Goal: Task Accomplishment & Management: Manage account settings

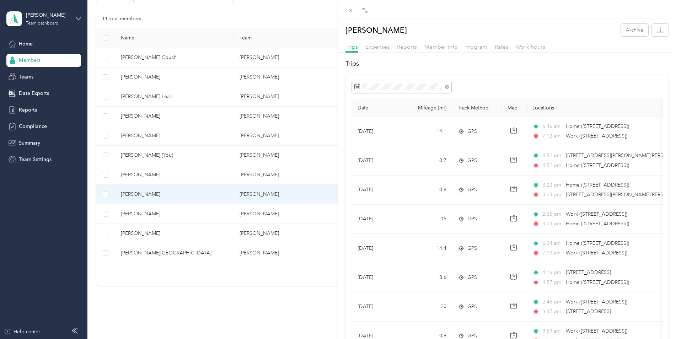
scroll to position [569, 0]
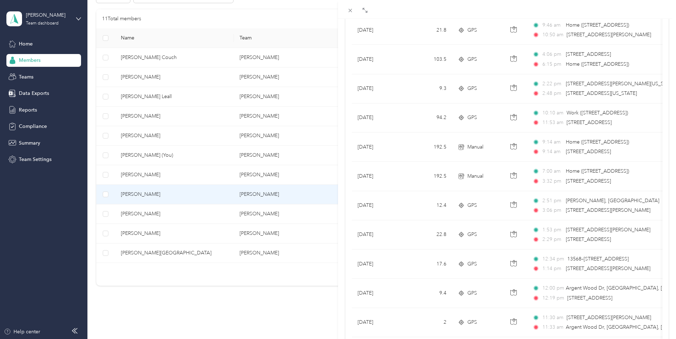
click at [145, 233] on div "[PERSON_NAME] Archive Trips Expenses Reports Member info Program Rates Work hou…" at bounding box center [338, 169] width 676 height 339
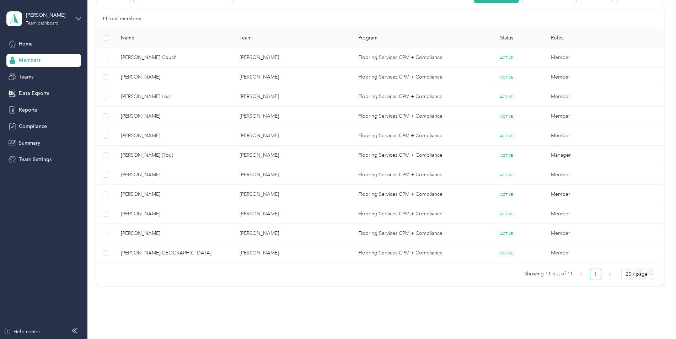
scroll to position [19, 0]
click at [145, 339] on div "Drag to resize Click to close [PERSON_NAME] Archive Trips Expenses Reports Memb…" at bounding box center [336, 339] width 673 height 0
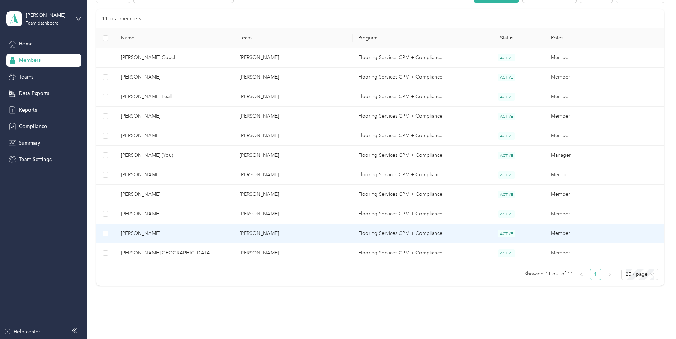
click at [175, 235] on span "[PERSON_NAME]" at bounding box center [174, 234] width 107 height 8
click at [175, 339] on div at bounding box center [336, 339] width 673 height 0
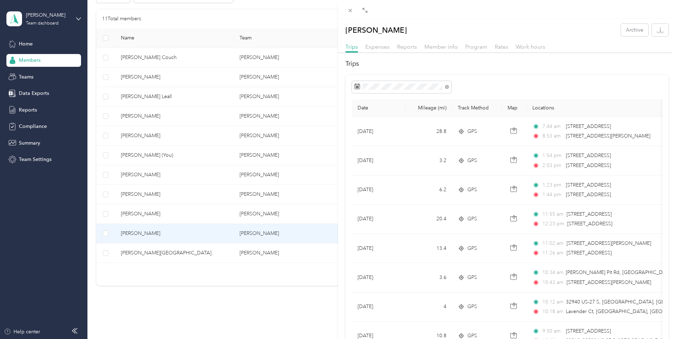
click at [144, 74] on div "[PERSON_NAME] Archive Trips Expenses Reports Member info Program Rates Work hou…" at bounding box center [338, 169] width 676 height 339
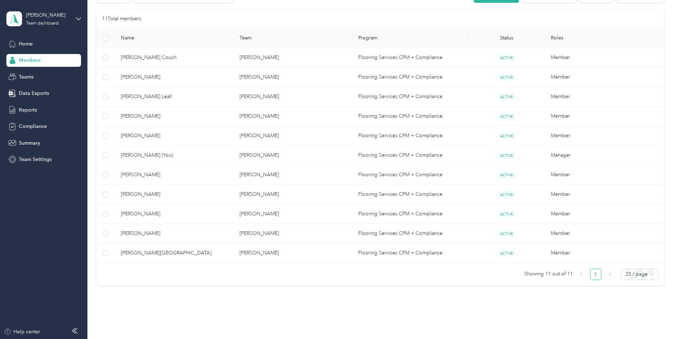
click at [144, 74] on div at bounding box center [338, 169] width 676 height 339
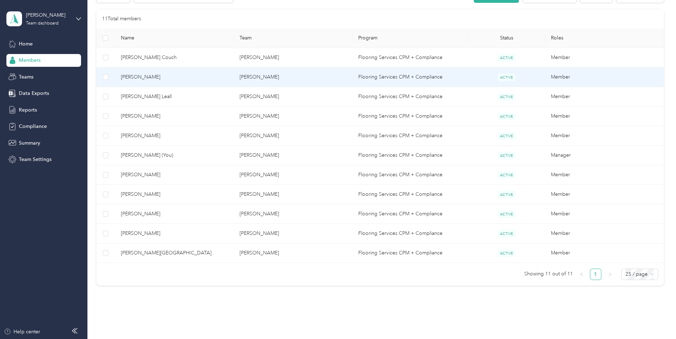
click at [171, 76] on span "[PERSON_NAME]" at bounding box center [174, 77] width 107 height 8
click at [171, 339] on div "Drag to resize Click to close Loading member data" at bounding box center [336, 339] width 673 height 0
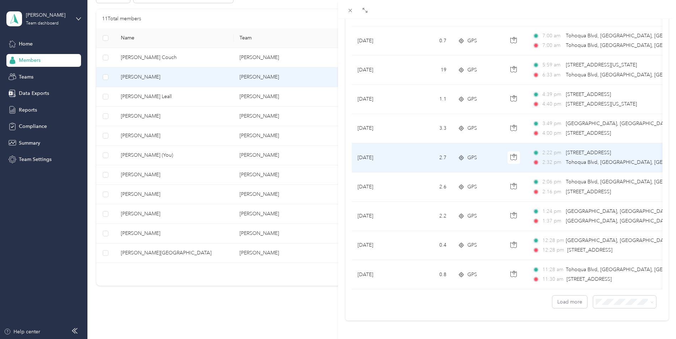
scroll to position [569, 0]
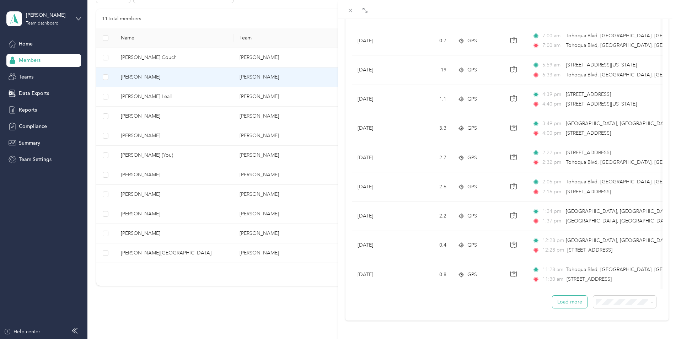
click at [570, 296] on button "Load more" at bounding box center [570, 302] width 35 height 12
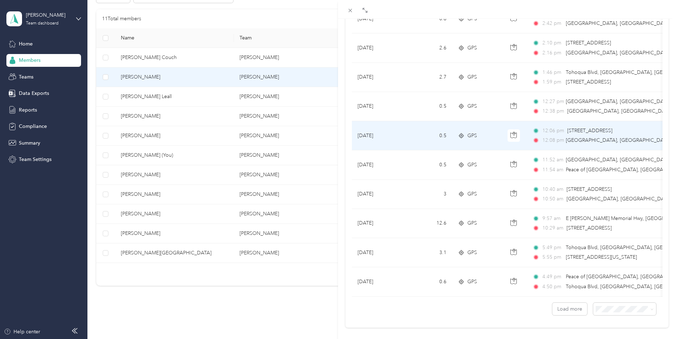
scroll to position [1301, 0]
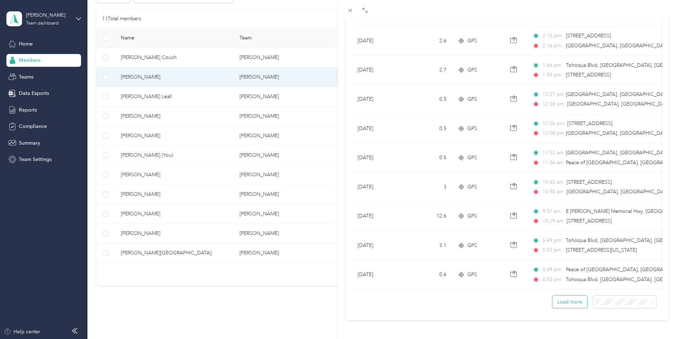
click at [562, 298] on button "Load more" at bounding box center [570, 302] width 35 height 12
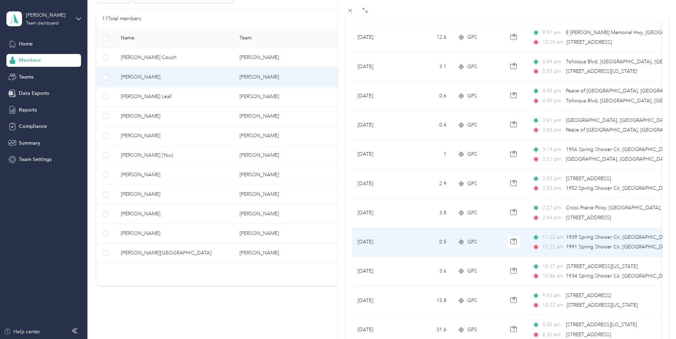
scroll to position [1550, 0]
